Goal: Task Accomplishment & Management: Use online tool/utility

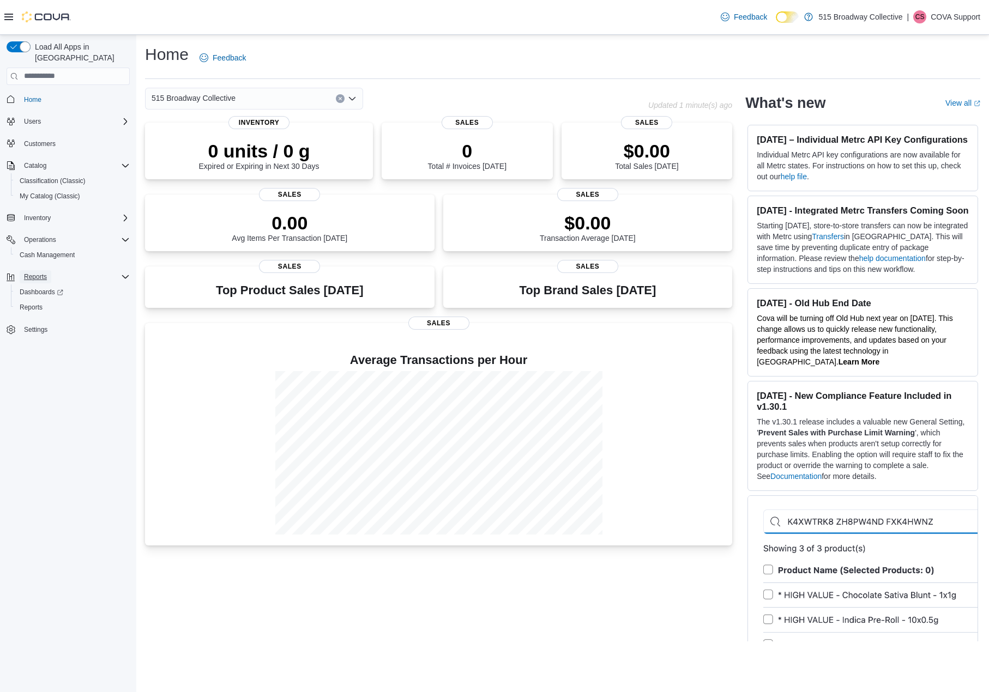
click at [27, 273] on span "Reports" at bounding box center [35, 277] width 23 height 9
click at [34, 273] on span "Reports" at bounding box center [35, 277] width 23 height 9
click at [36, 303] on span "Reports" at bounding box center [31, 307] width 23 height 9
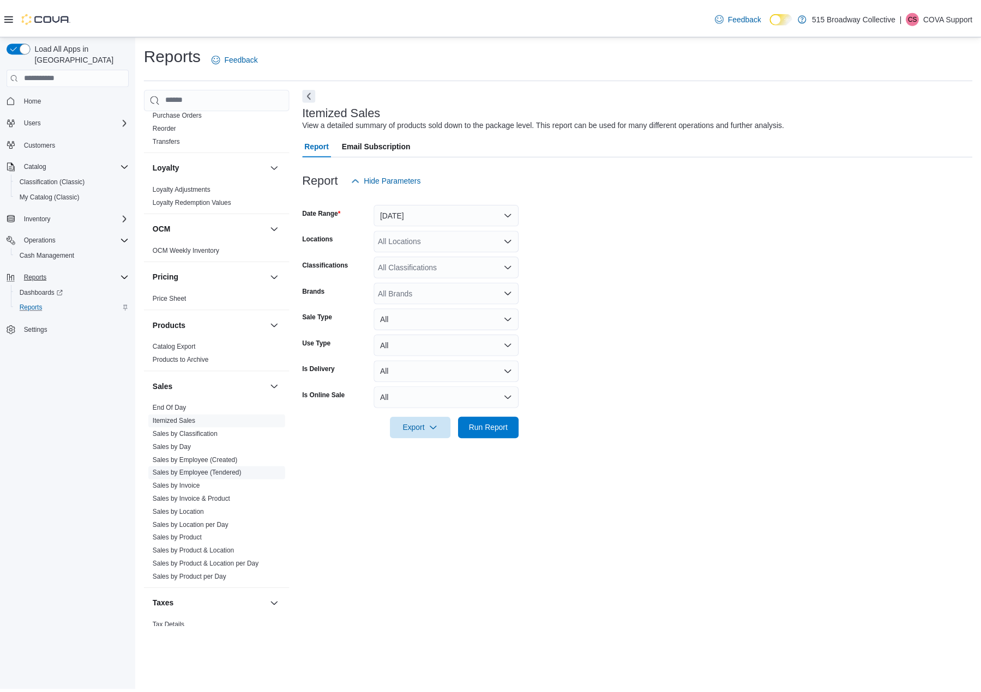
scroll to position [273, 0]
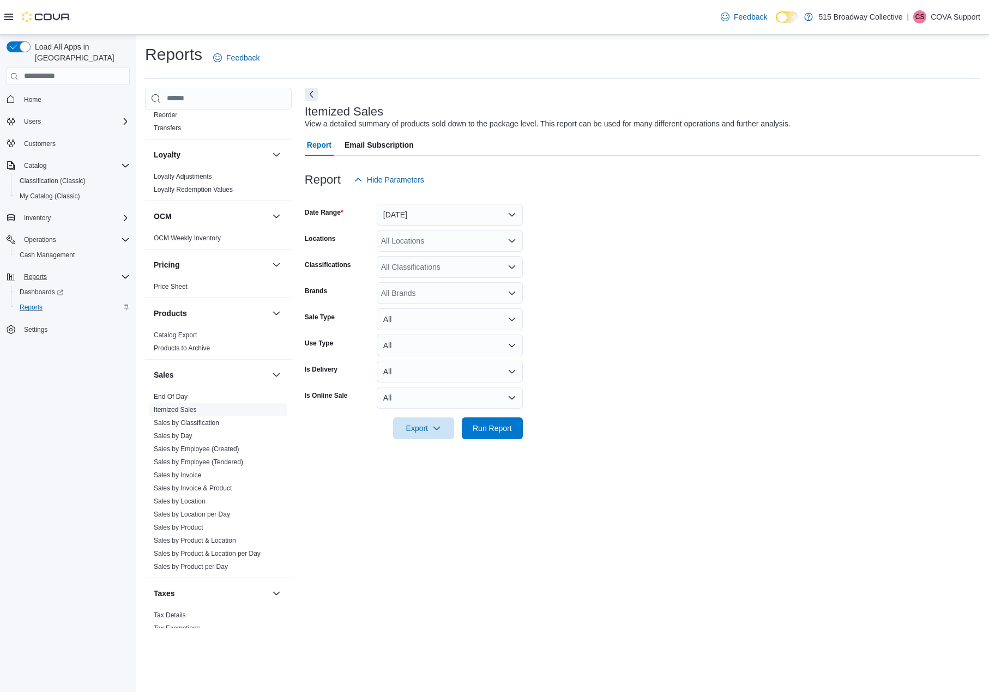
click at [200, 408] on span "Itemized Sales" at bounding box center [218, 409] width 138 height 13
click at [480, 430] on span "Run Report" at bounding box center [492, 428] width 39 height 11
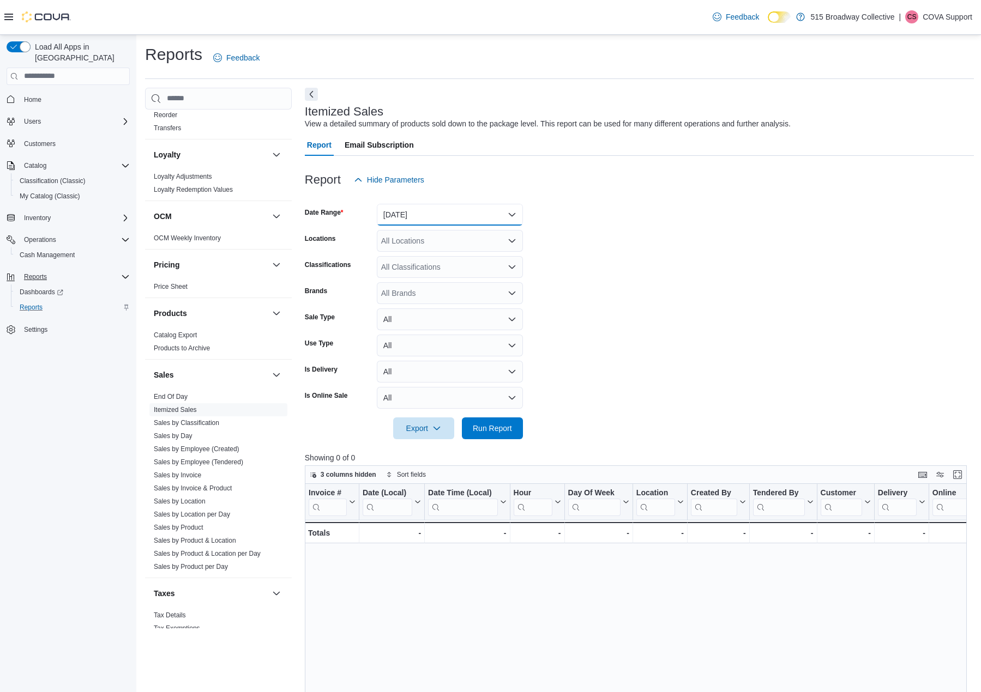
click at [436, 215] on button "Yesterday" at bounding box center [450, 215] width 146 height 22
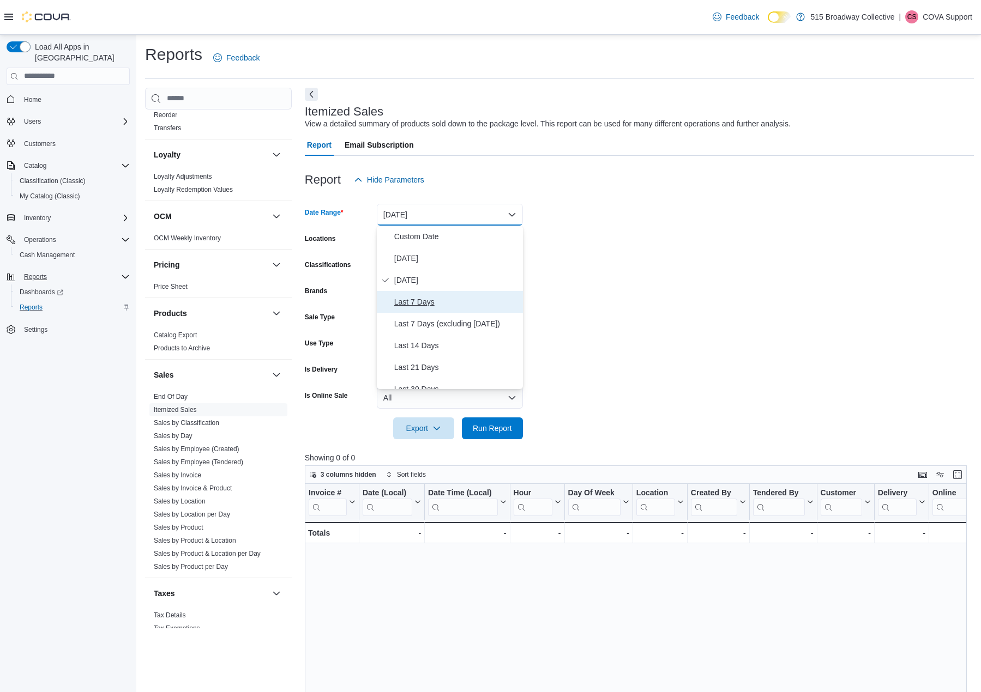
click at [423, 299] on span "Last 7 Days" at bounding box center [456, 302] width 124 height 13
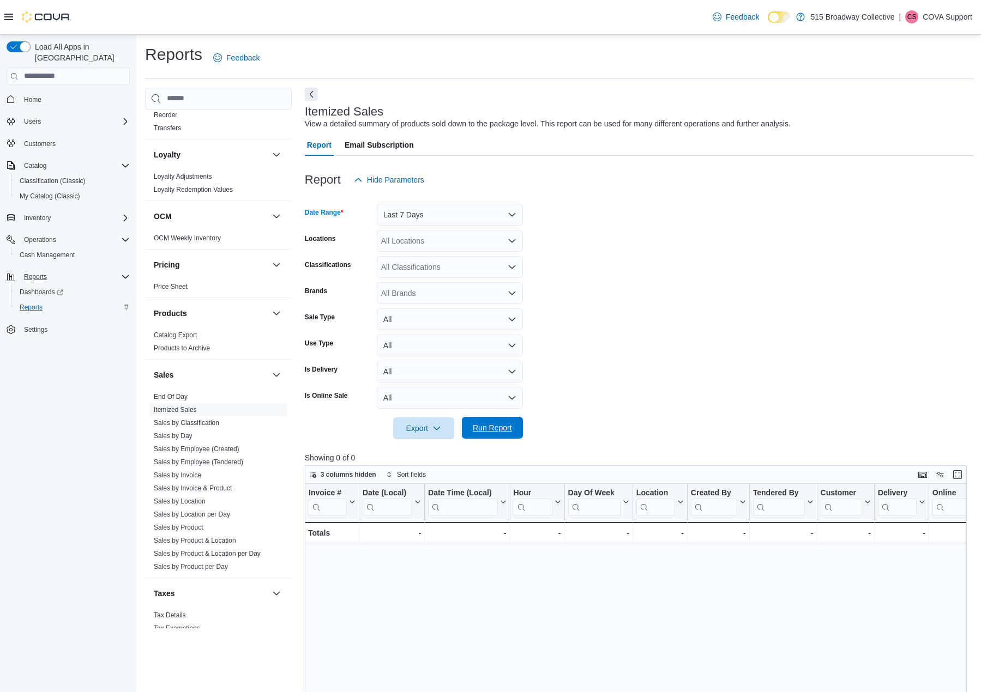
click at [495, 426] on span "Run Report" at bounding box center [492, 428] width 39 height 11
click at [933, 15] on p "COVA Support" at bounding box center [947, 16] width 50 height 13
click at [899, 114] on span "Sign Out" at bounding box center [901, 111] width 29 height 11
